Goal: Transaction & Acquisition: Purchase product/service

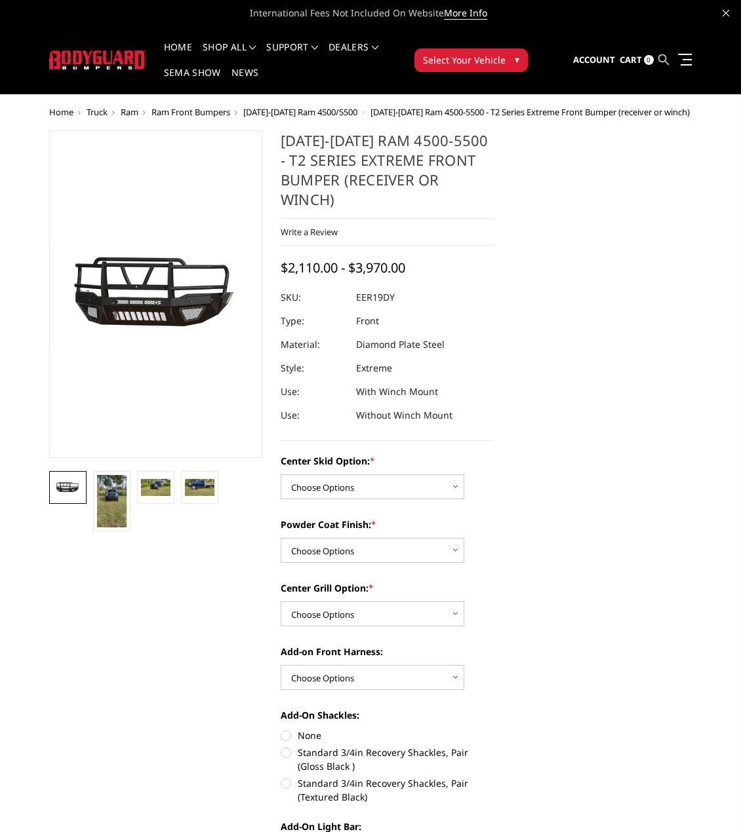
click at [665, 59] on icon at bounding box center [663, 59] width 10 height 10
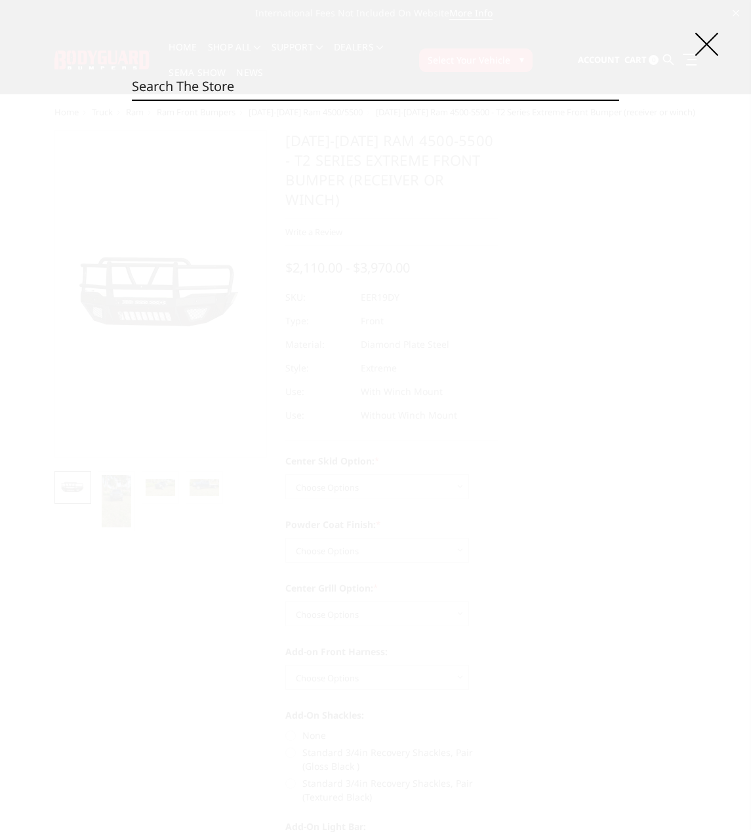
paste input "LEF21MYBNH"
type input "LEF21MYBNH"
click at [333, 166] on link "Bronco Extreme Front (winch mount)" at bounding box center [287, 164] width 166 height 12
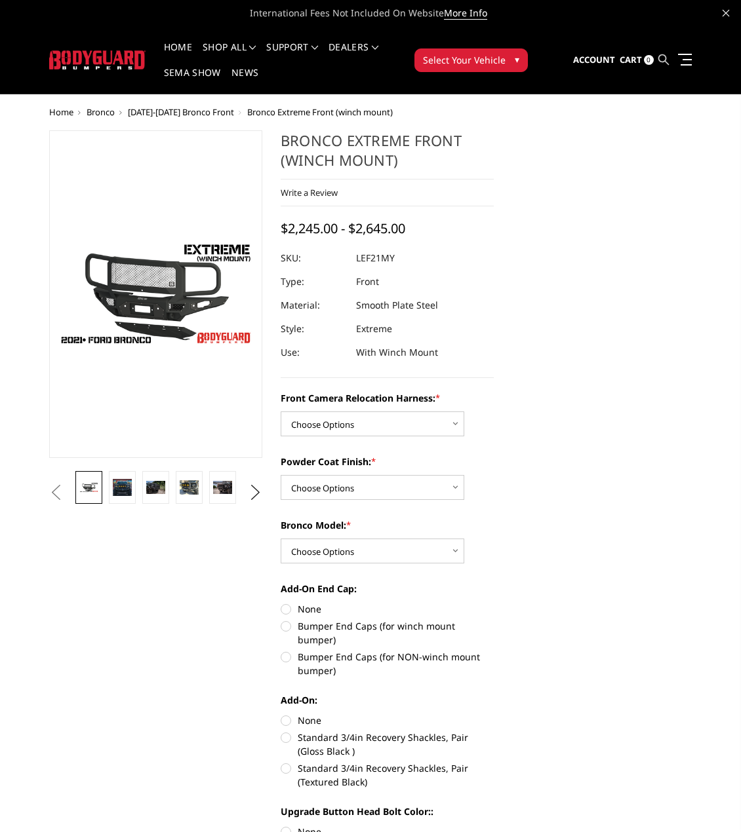
click at [657, 59] on ul "Account Sign in Register Cart 0 Search Search" at bounding box center [632, 60] width 119 height 39
click at [665, 59] on icon at bounding box center [663, 59] width 10 height 10
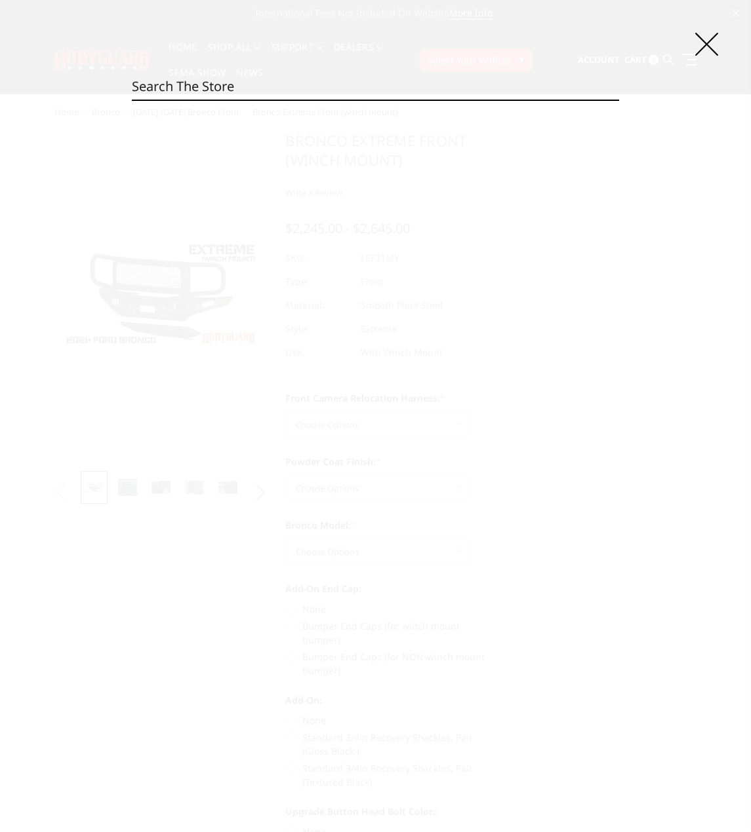
paste input "EEC19AYWBMH"
click at [496, 260] on div "Search EEC19AYWBMH Search" at bounding box center [375, 416] width 751 height 832
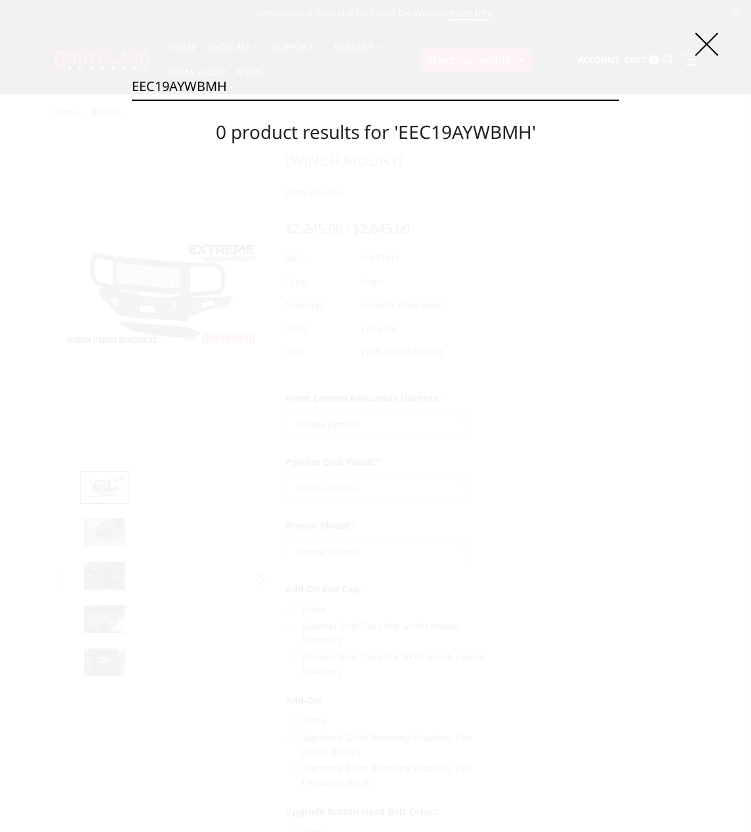
click at [283, 85] on input "EEC19AYWBMH" at bounding box center [375, 86] width 487 height 26
paste input "20B"
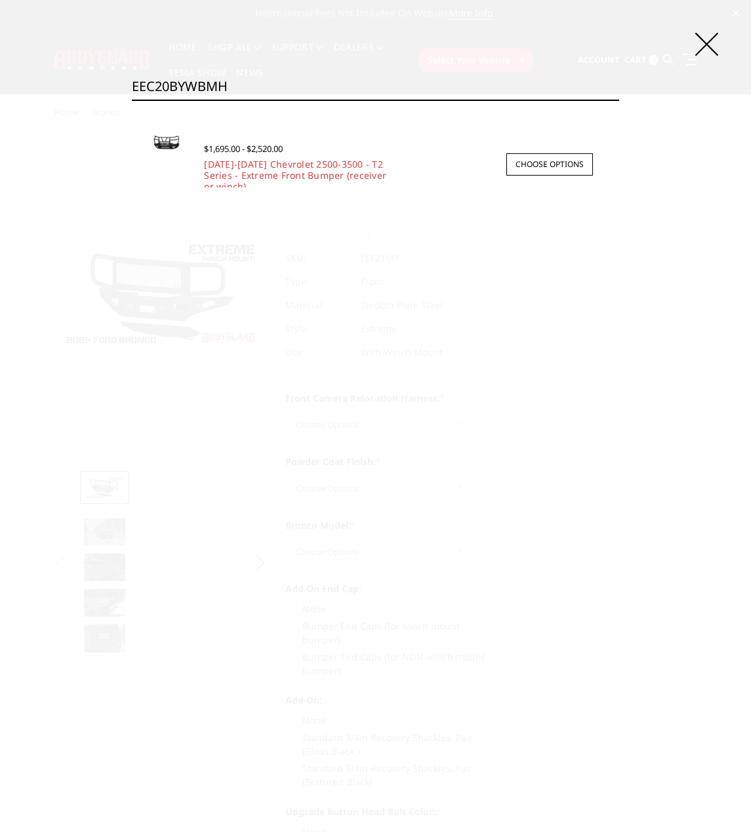
click at [288, 87] on input "EEC20BYWBMH" at bounding box center [375, 86] width 487 height 26
paste input "4"
click at [216, 73] on div "Search EEC24BYWBMH Search × Quick view $1,695.00 - $2,520.00 2024-2026 Chevrole…" at bounding box center [375, 416] width 751 height 832
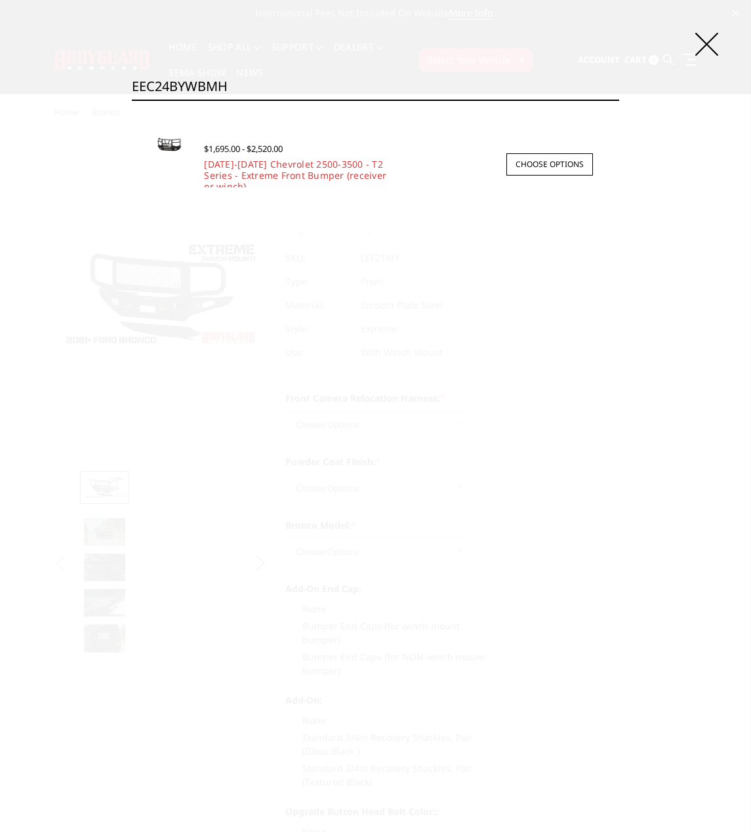
click at [224, 83] on input "EEC24BYWBMH" at bounding box center [375, 86] width 487 height 26
paste input "F17BN"
click at [284, 83] on input "EEF17BNWBMH" at bounding box center [375, 86] width 487 height 26
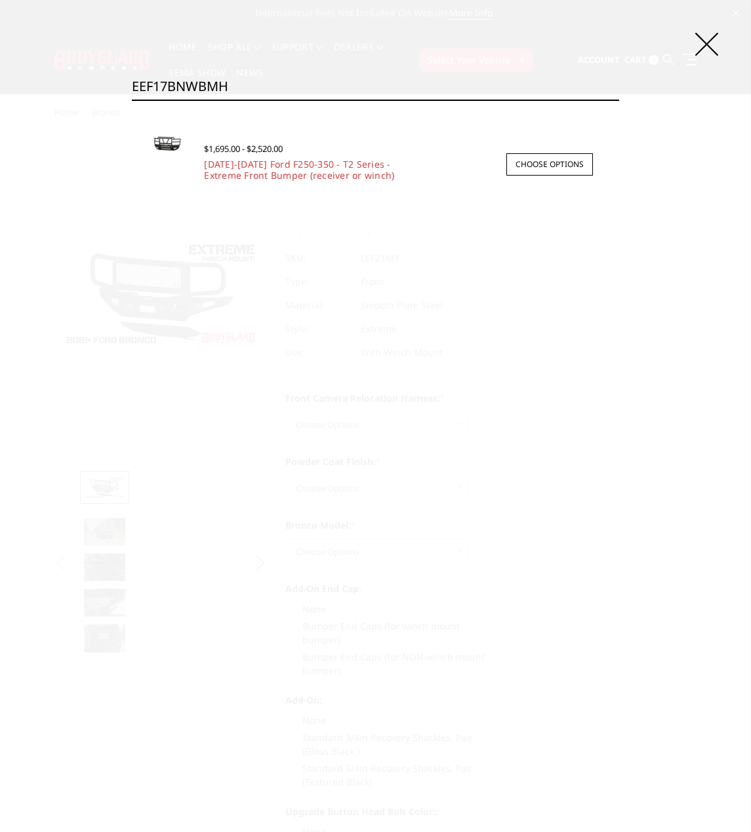
click at [284, 83] on input "EEF17BNWBMH" at bounding box center [375, 86] width 487 height 26
paste input "23BY"
click at [187, 81] on input "EEF23BYWBMH" at bounding box center [375, 86] width 487 height 26
click at [189, 79] on input "EEF23BYWBMH" at bounding box center [375, 86] width 487 height 26
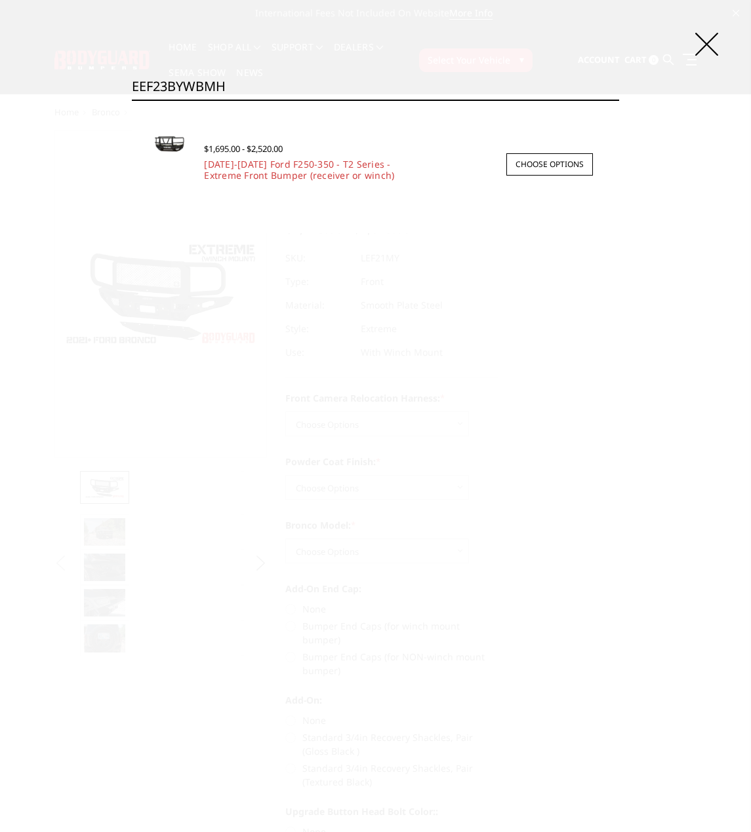
paste input "D"
click at [263, 93] on input "EEF23DYWBMH" at bounding box center [375, 86] width 487 height 26
paste input "G20B"
click at [233, 92] on input "EEG20BYWBMH" at bounding box center [375, 86] width 487 height 26
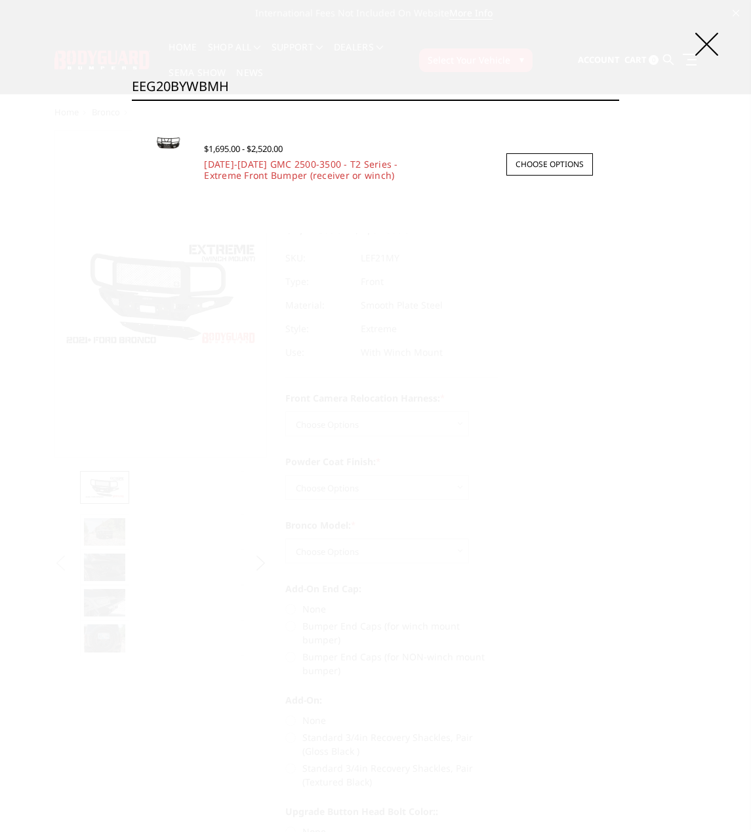
click at [233, 92] on input "EEG20BYWBMH" at bounding box center [375, 86] width 487 height 26
paste input "4"
click at [180, 90] on input "EEG24BYWBMH" at bounding box center [375, 86] width 487 height 26
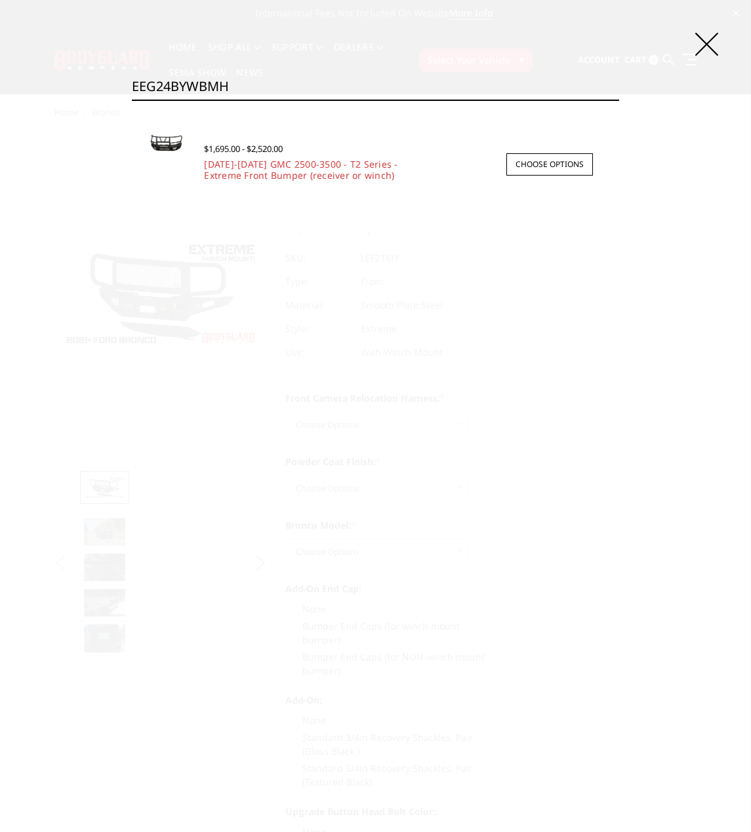
paste input "R10BYWBMN"
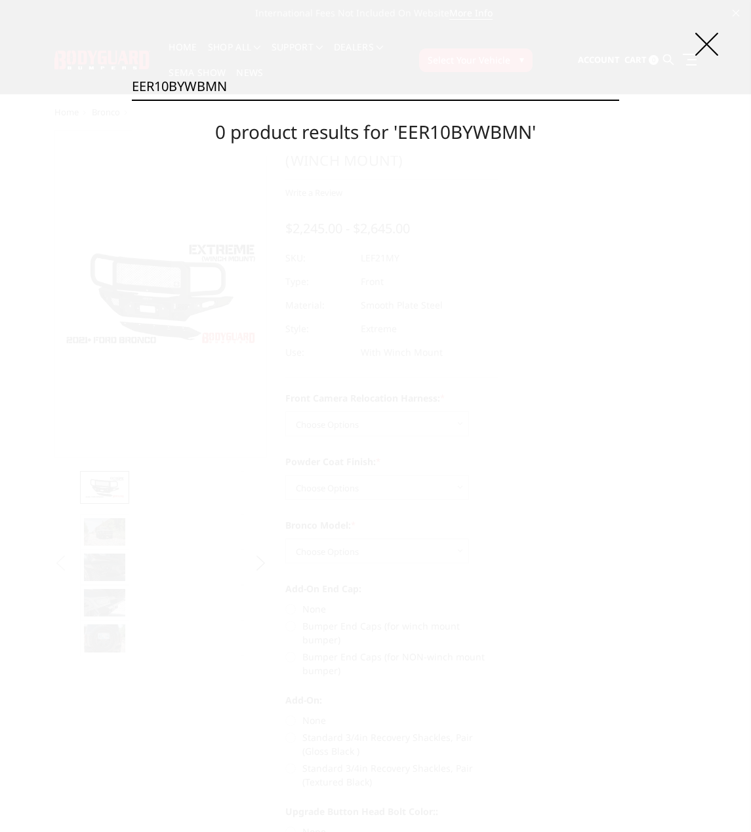
click at [265, 96] on input "EER10BYWBMN" at bounding box center [375, 86] width 487 height 26
paste input "1D"
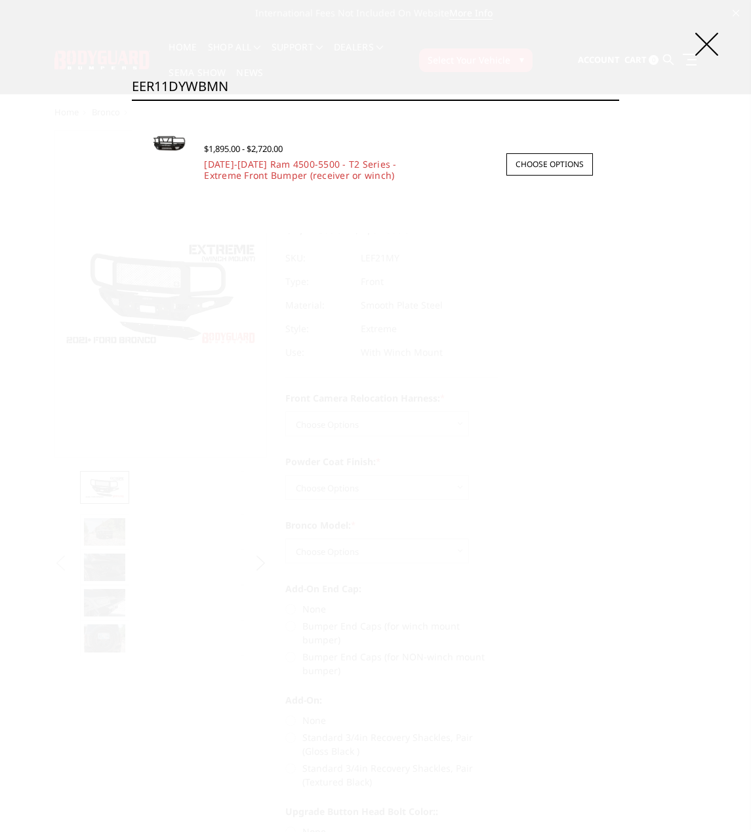
click at [233, 90] on input "EER11DYWBMN" at bounding box center [375, 86] width 487 height 26
paste input "9BYWBMH"
click at [250, 80] on input "EER19BYWBMH" at bounding box center [375, 86] width 487 height 26
click at [250, 81] on input "EER19BYWBMH" at bounding box center [375, 86] width 487 height 26
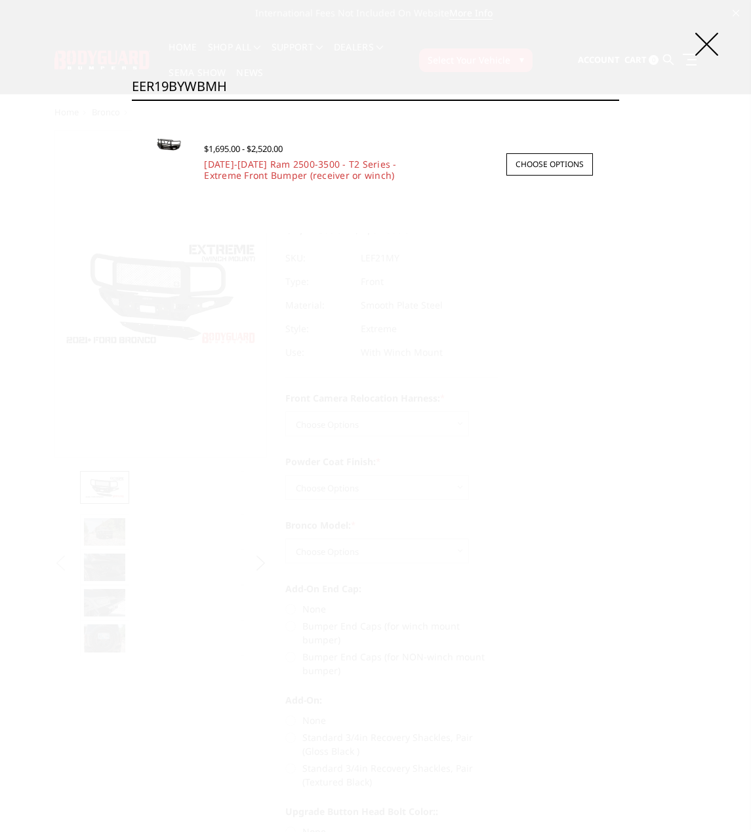
click at [250, 81] on input "EER19BYWBMH" at bounding box center [375, 86] width 487 height 26
paste input "D"
click at [701, 32] on div "Search EER19DYWBMH Search × Quick view $2,110.00 - $3,970.00 2019-2025 Ram 4500…" at bounding box center [375, 416] width 751 height 832
click at [701, 33] on icon at bounding box center [706, 44] width 23 height 23
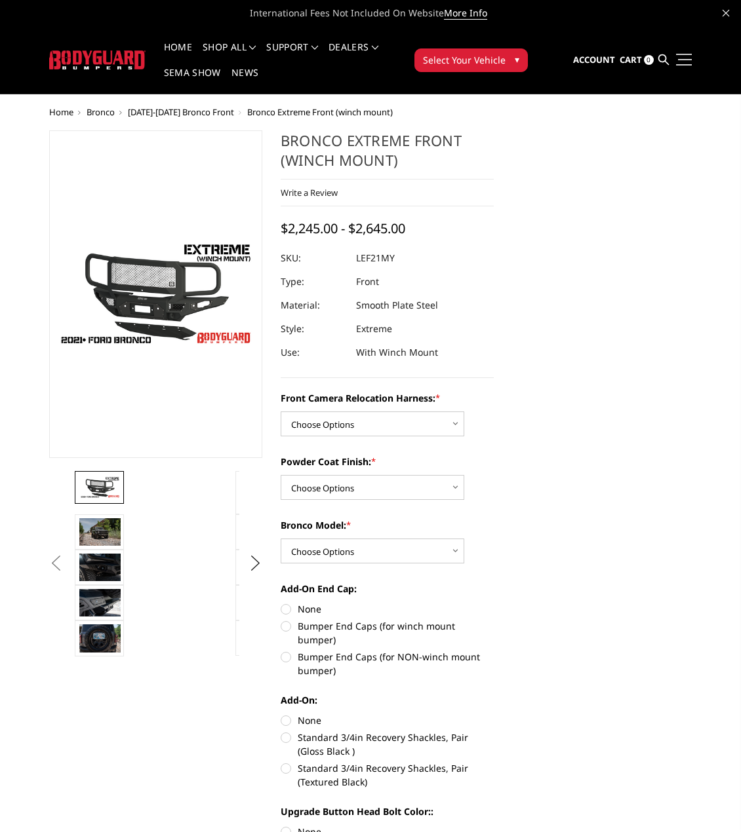
click at [685, 65] on span at bounding box center [684, 64] width 16 height 1
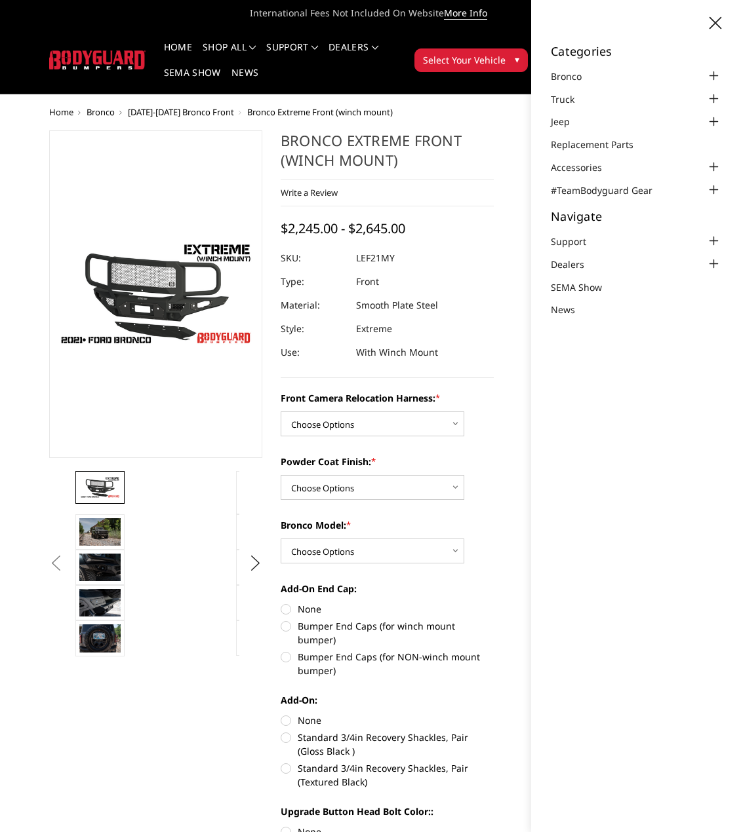
click at [468, 110] on ul "Home Bronco 2021-2025 Bronco Front Bronco Extreme Front (winch mount)" at bounding box center [370, 112] width 642 height 10
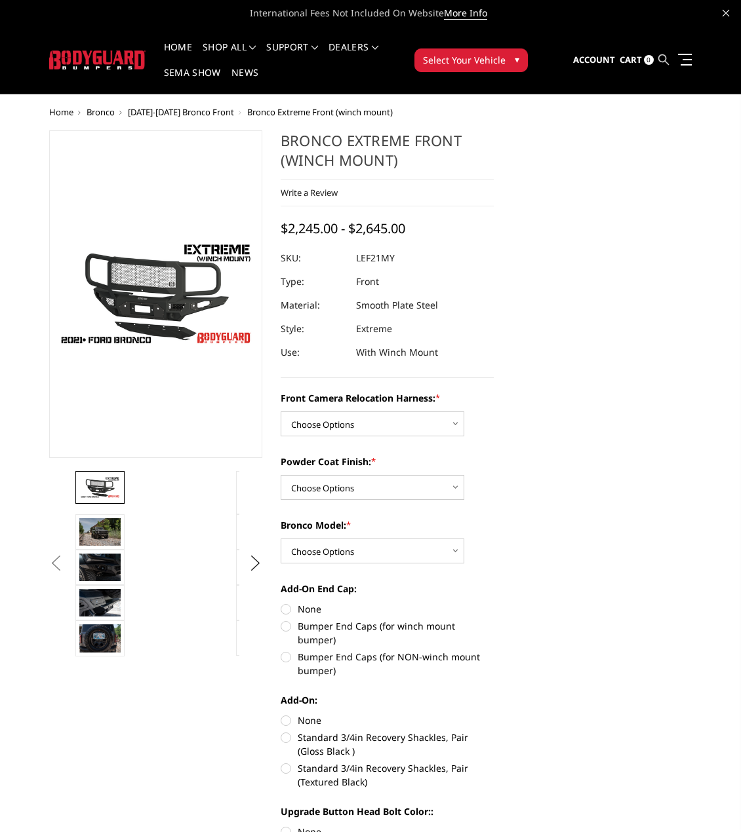
click at [663, 64] on icon at bounding box center [663, 59] width 10 height 10
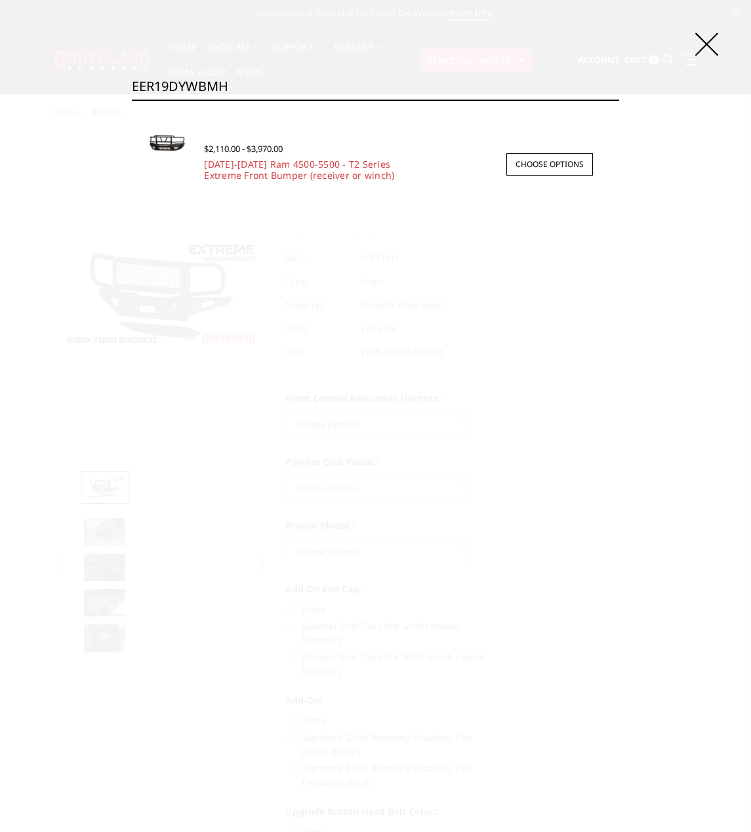
click at [421, 73] on div "Search EER19DYWBMH Search × Quick view $2,110.00 - $3,970.00 2019-2025 Ram 4500…" at bounding box center [375, 416] width 751 height 832
click at [425, 83] on input "EER19DYWBMH" at bounding box center [375, 86] width 487 height 26
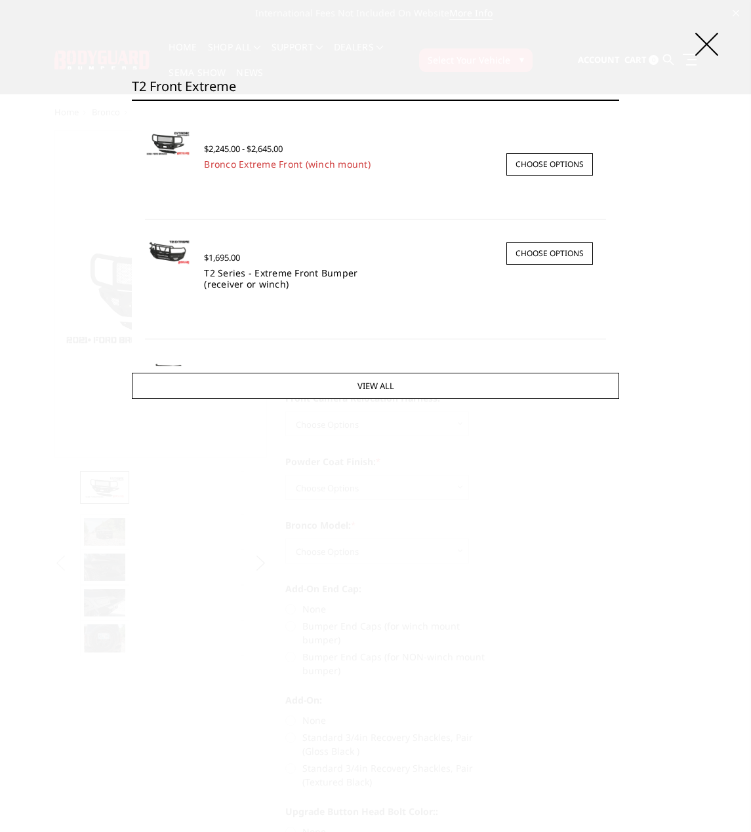
type input "T2 Front Extreme"
click at [311, 277] on link "T2 Series - Extreme Front Bumper (receiver or winch)" at bounding box center [280, 279] width 153 height 24
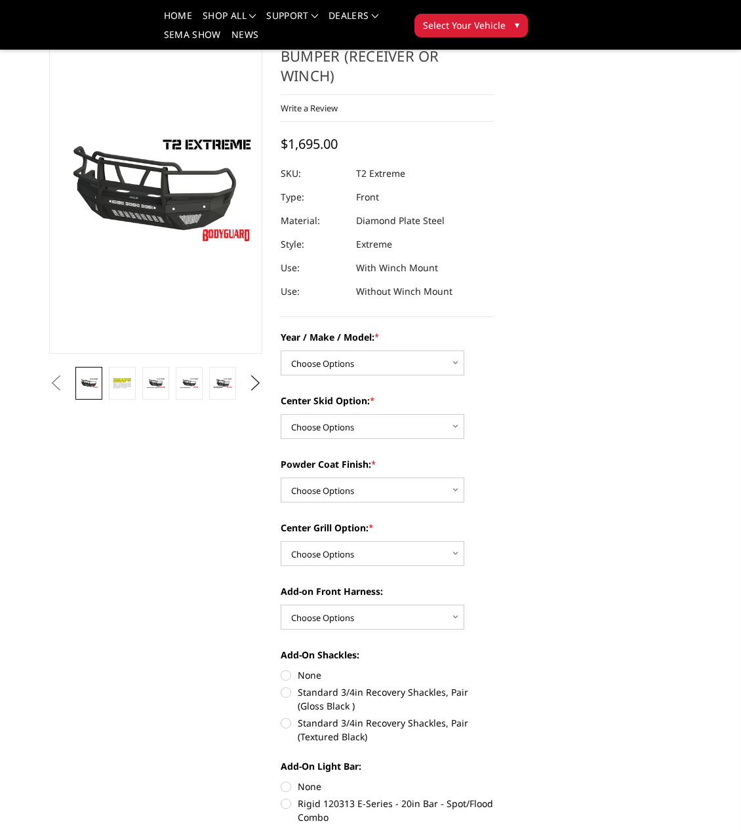
scroll to position [131, 0]
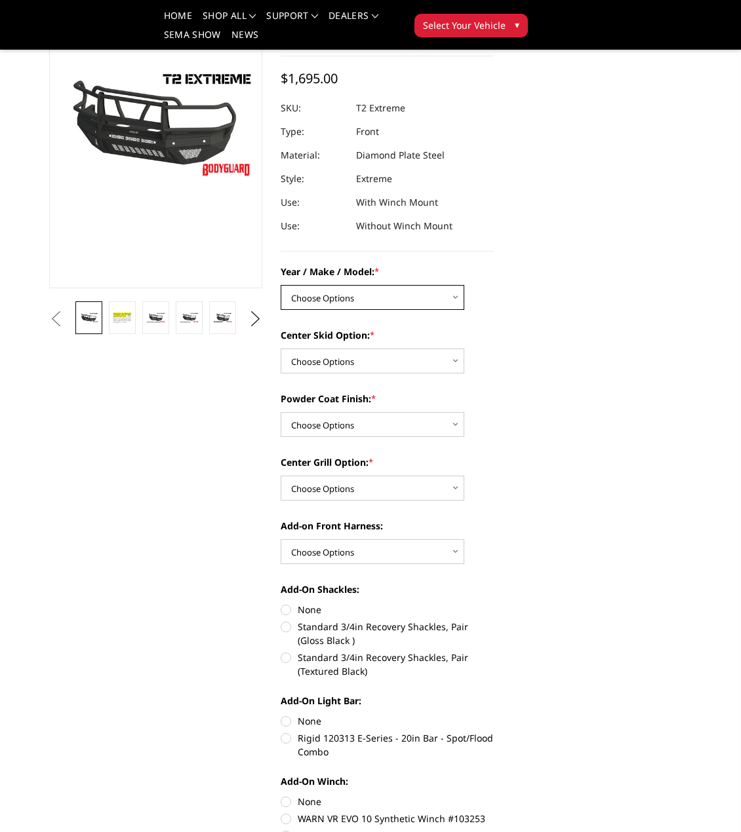
click at [358, 290] on select "Choose Options Chevrolet 19-21 1500 Chevrolet 15-19 2500 / 3500 Chevrolet 20-23…" at bounding box center [373, 297] width 184 height 25
click at [370, 302] on select "Choose Options Chevrolet 19-21 1500 Chevrolet 15-19 2500 / 3500 Chevrolet 20-23…" at bounding box center [373, 297] width 184 height 25
click at [281, 285] on select "Choose Options Chevrolet 19-21 1500 Chevrolet 15-19 2500 / 3500 Chevrolet 20-23…" at bounding box center [373, 297] width 184 height 25
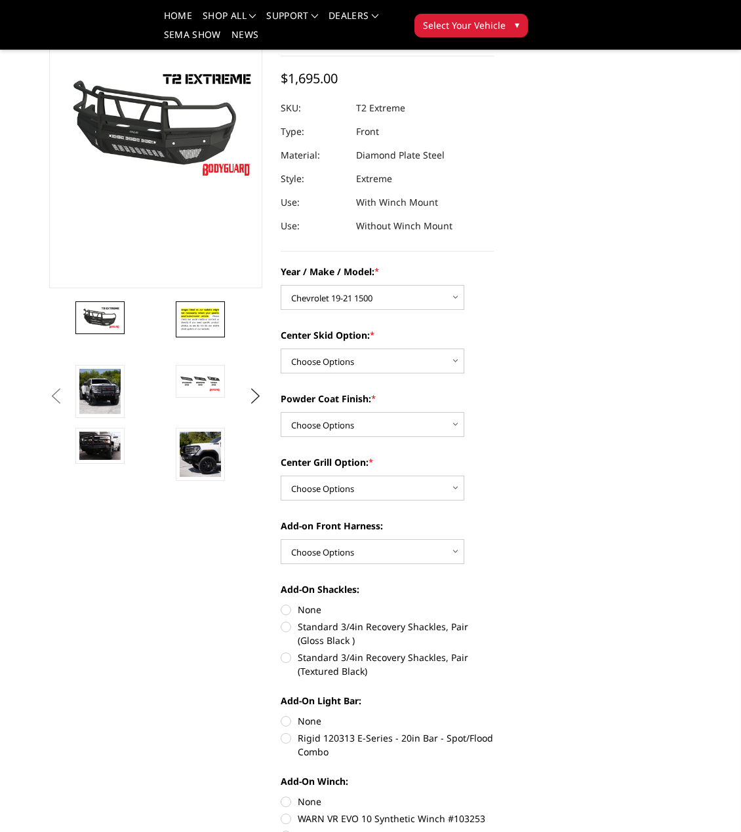
click at [193, 324] on img at bounding box center [200, 319] width 41 height 28
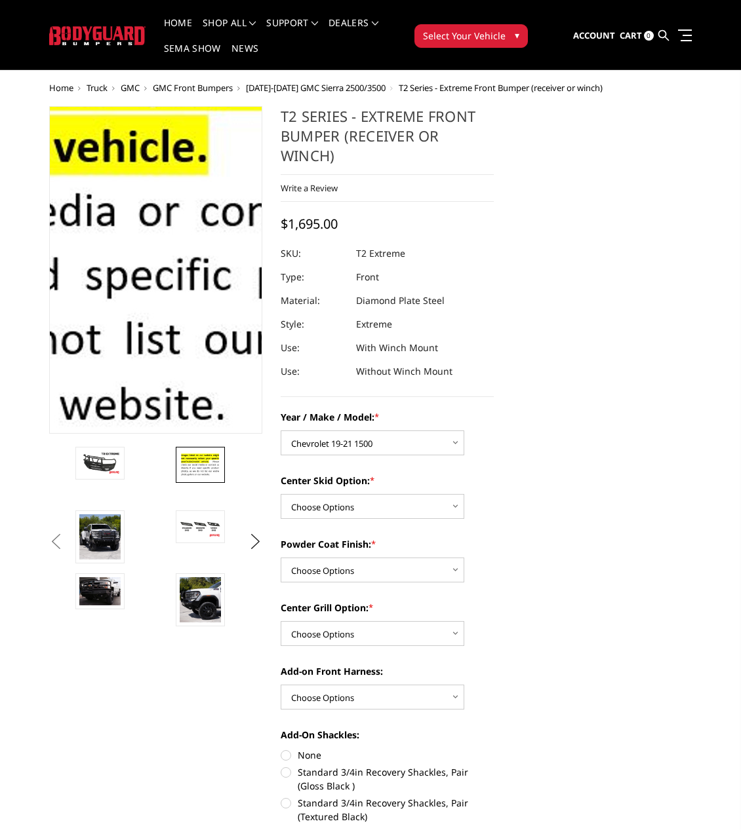
scroll to position [0, 0]
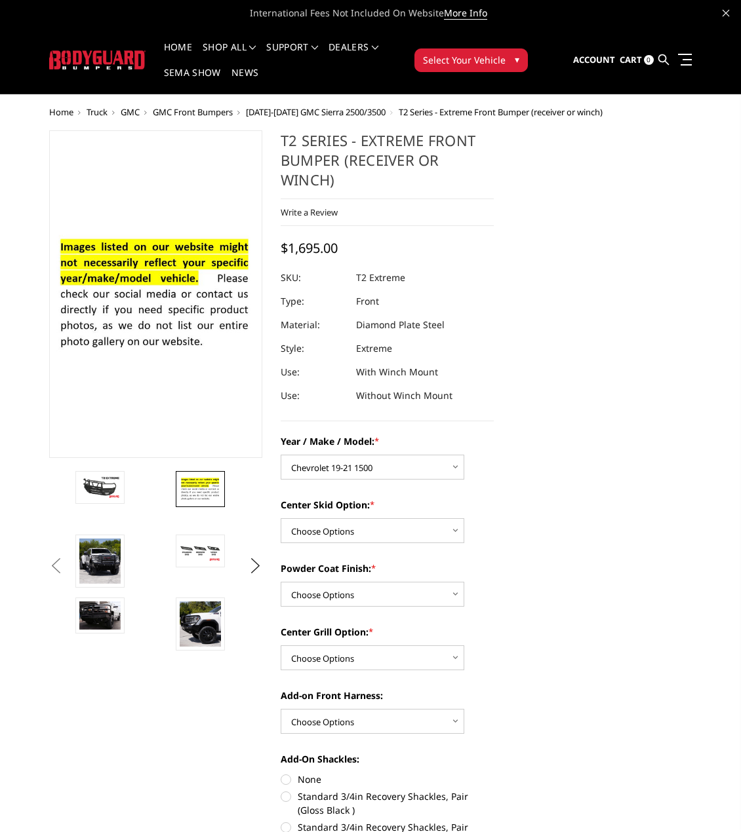
click at [66, 561] on button "Previous" at bounding box center [56, 566] width 20 height 20
click at [66, 560] on button "Previous" at bounding box center [56, 566] width 20 height 20
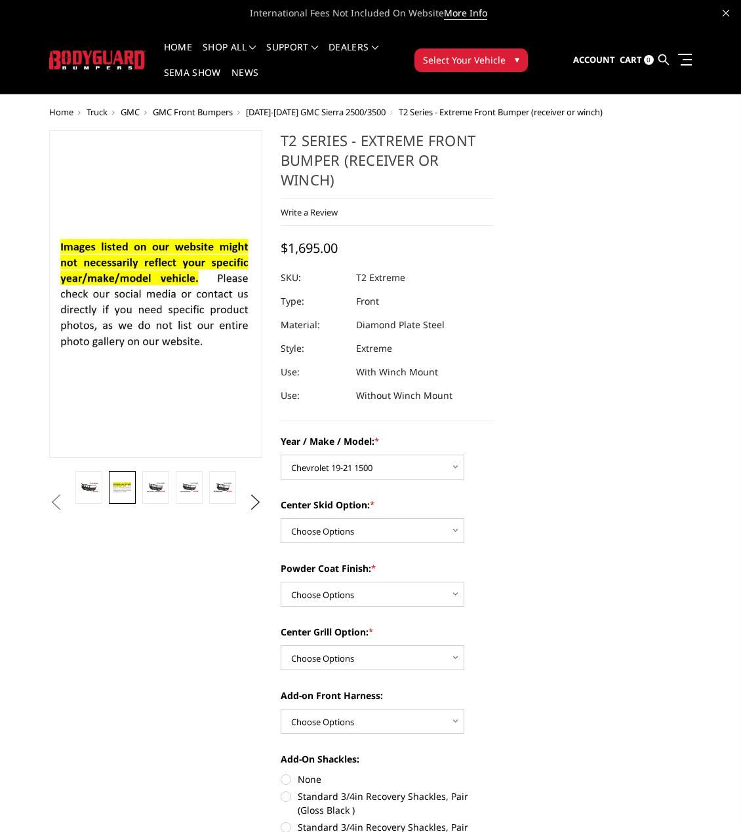
drag, startPoint x: 669, startPoint y: 484, endPoint x: 570, endPoint y: 488, distance: 99.1
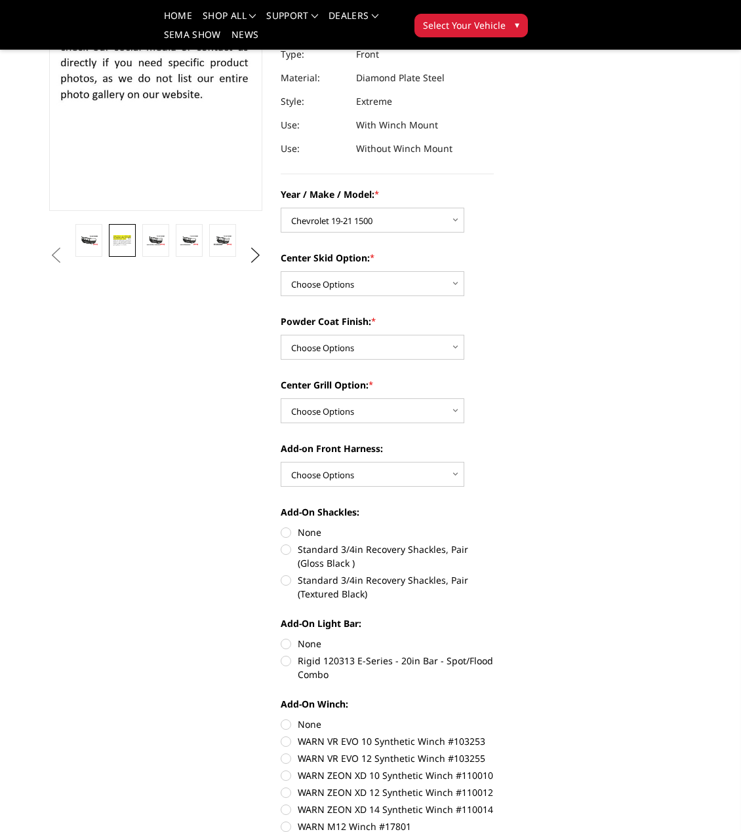
scroll to position [197, 0]
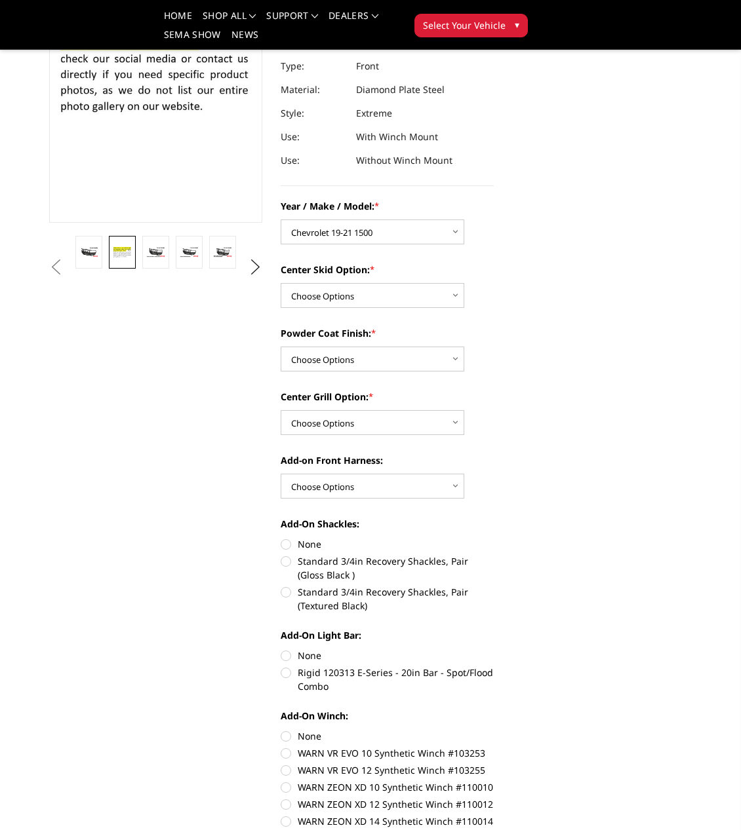
click at [366, 247] on div "Year / Make / Model: * Choose Options Chevrolet 19-21 1500 Chevrolet 15-19 2500…" at bounding box center [387, 563] width 213 height 729
click at [369, 235] on select "Choose Options Chevrolet 19-21 1500 Chevrolet 15-19 2500 / 3500 Chevrolet 20-23…" at bounding box center [373, 232] width 184 height 25
select select "4457"
click at [281, 220] on select "Choose Options Chevrolet 19-21 1500 Chevrolet 15-19 2500 / 3500 Chevrolet 20-23…" at bounding box center [373, 232] width 184 height 25
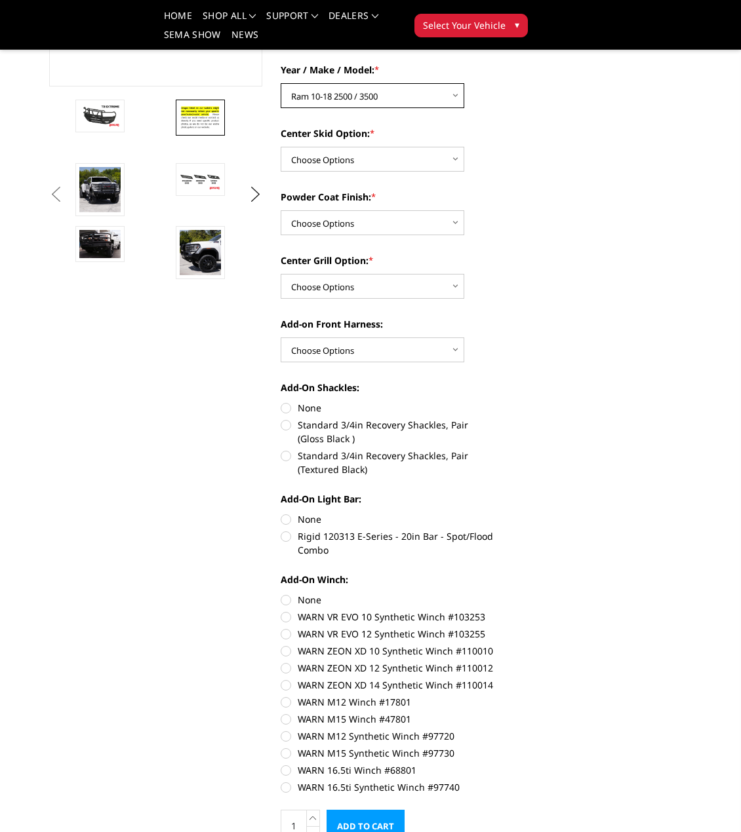
scroll to position [328, 0]
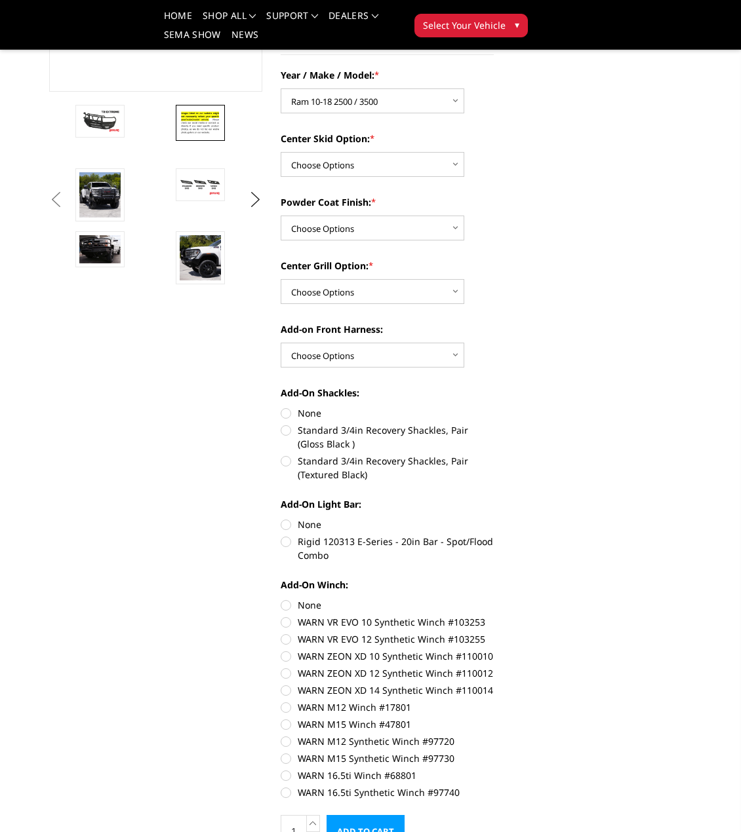
click at [66, 192] on button "Previous" at bounding box center [56, 200] width 20 height 20
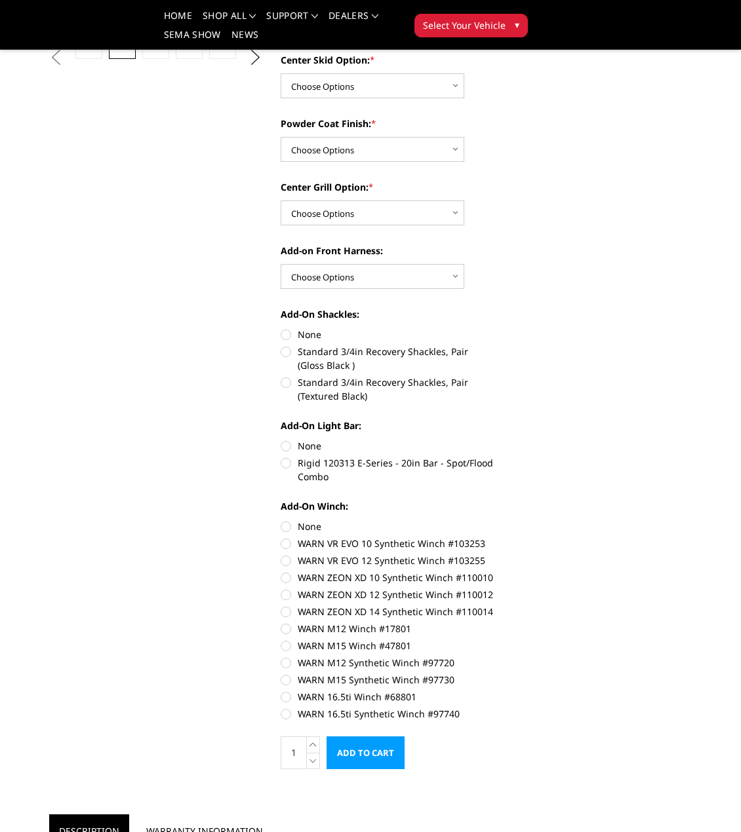
scroll to position [459, 0]
